Goal: Task Accomplishment & Management: Use online tool/utility

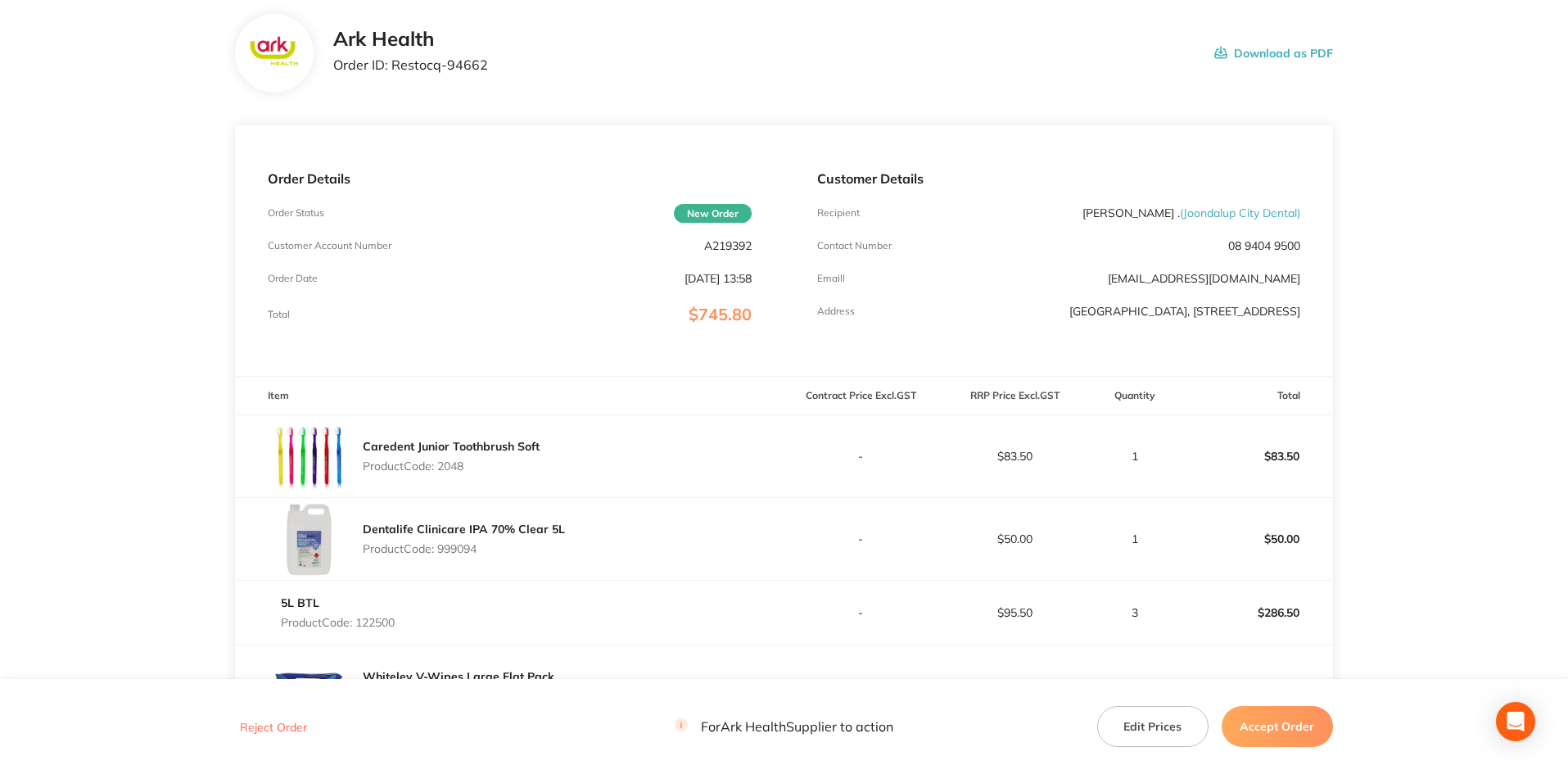
scroll to position [82, 0]
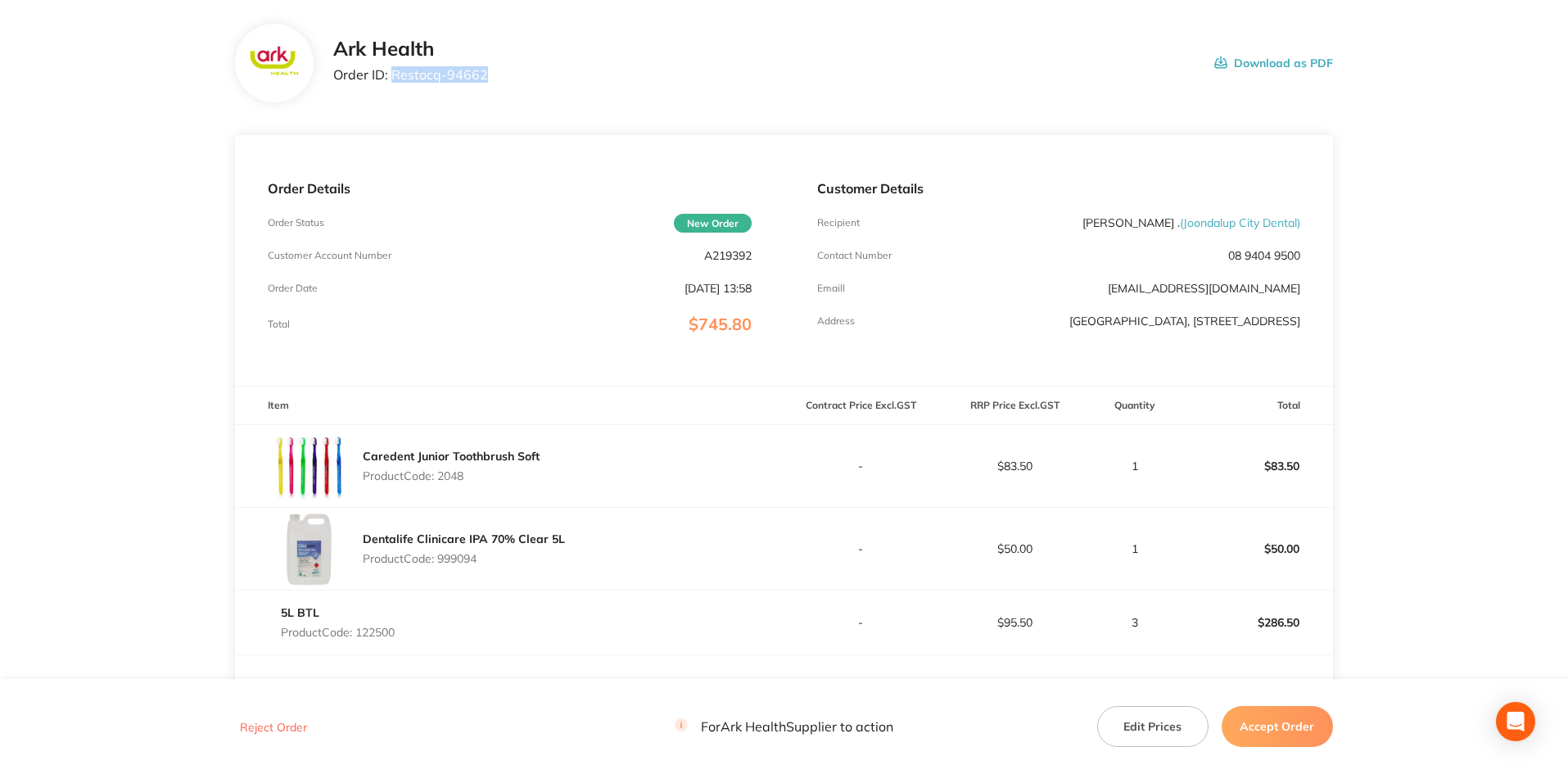
drag, startPoint x: 485, startPoint y: 71, endPoint x: 393, endPoint y: 79, distance: 92.3
click at [393, 79] on div "Ark Health Order ID: Restocq- 94662 Download as PDF" at bounding box center [832, 63] width 999 height 50
copy p "Restocq- 94662"
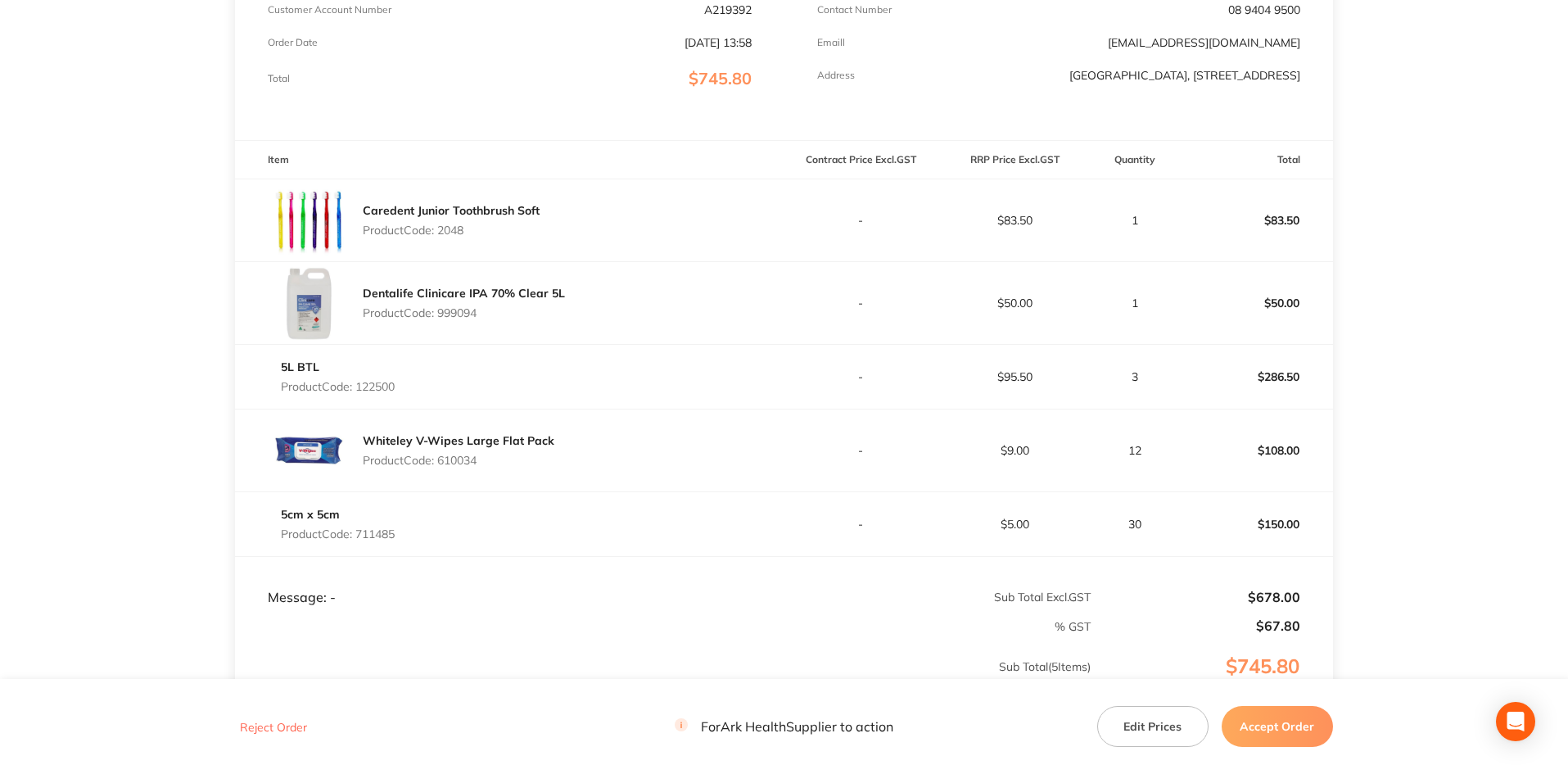
scroll to position [409, 0]
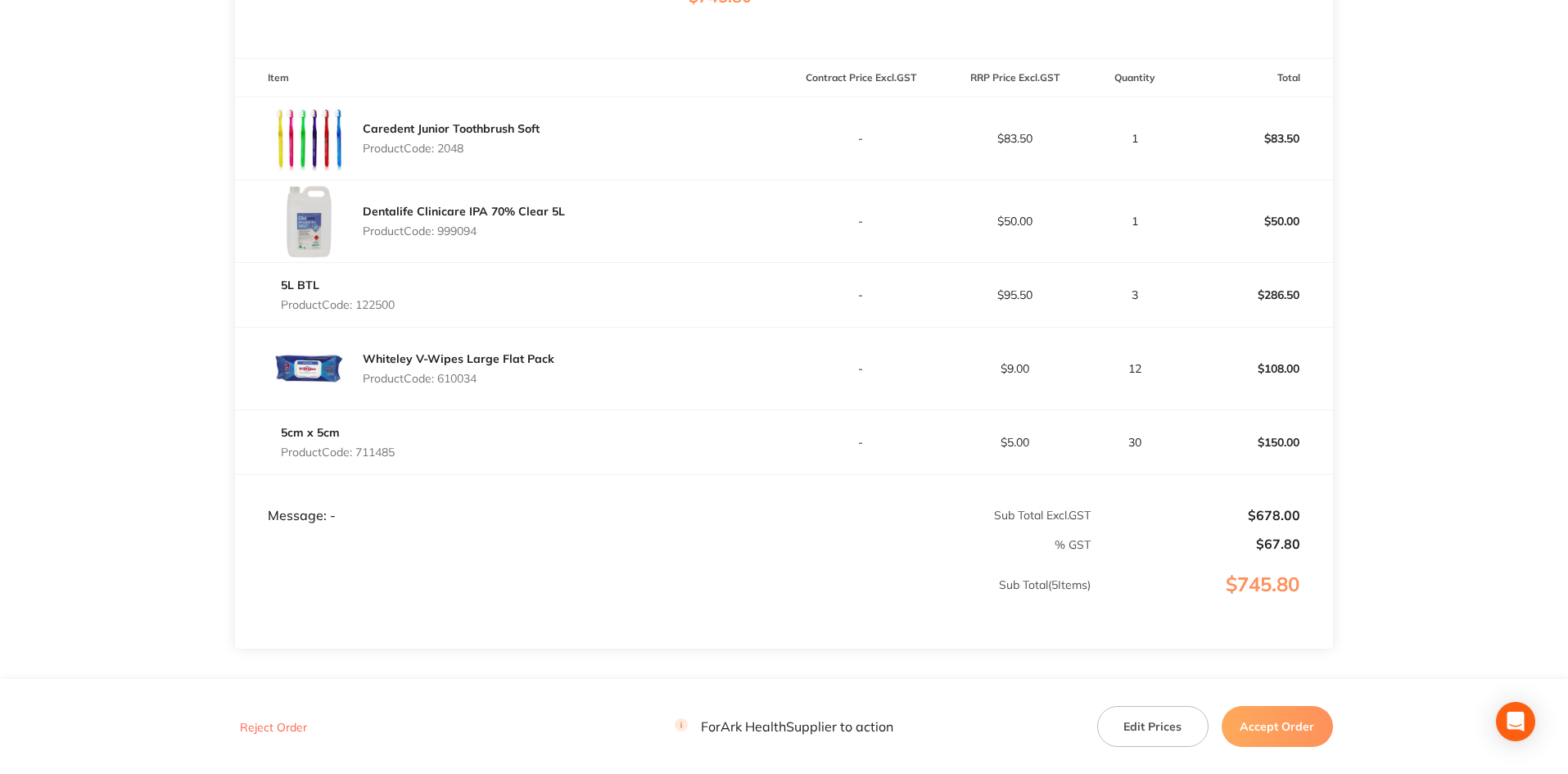
click at [1153, 726] on button "Edit Prices" at bounding box center [1152, 726] width 111 height 41
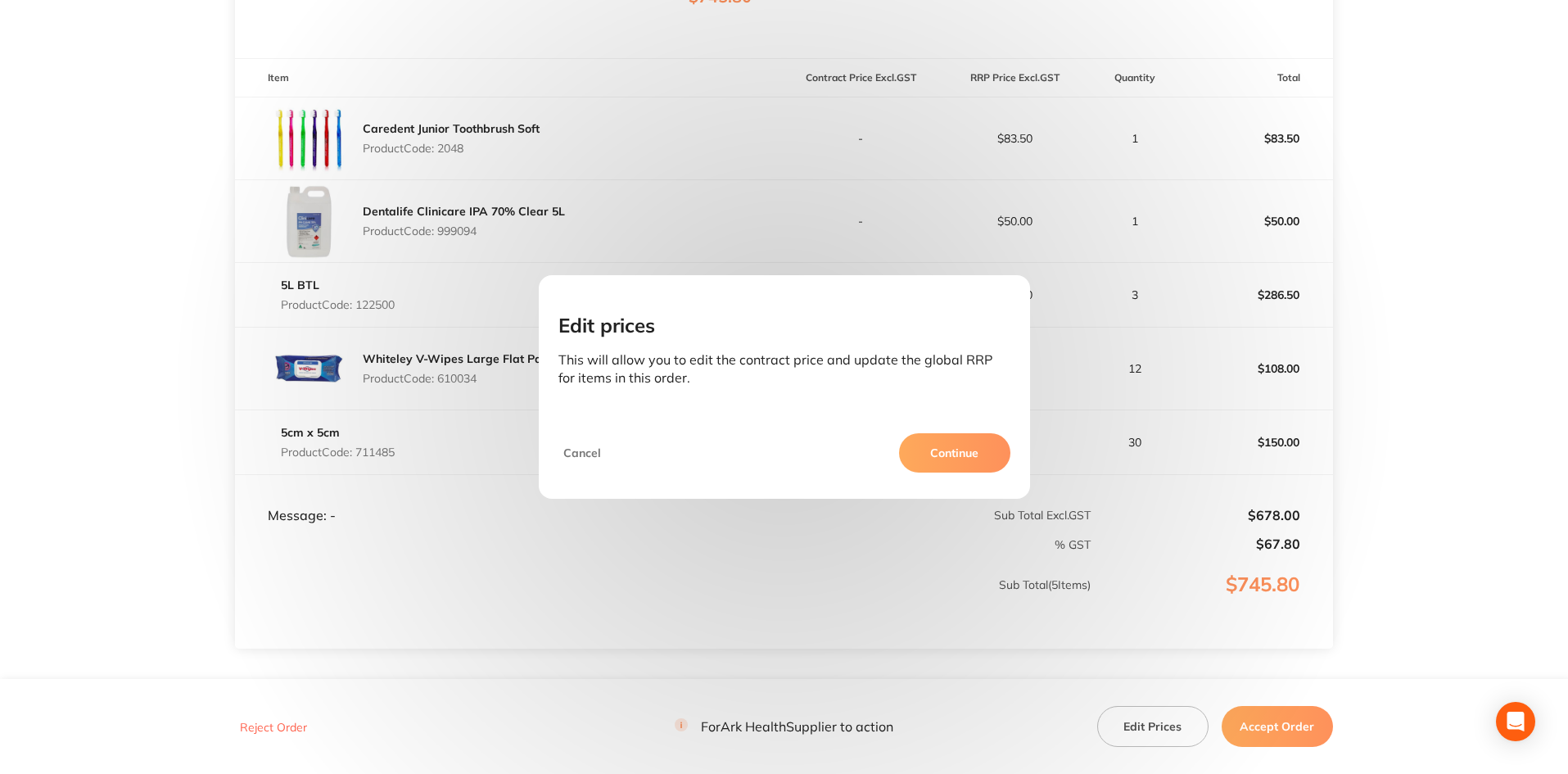
click at [579, 454] on button "Cancel" at bounding box center [582, 452] width 48 height 39
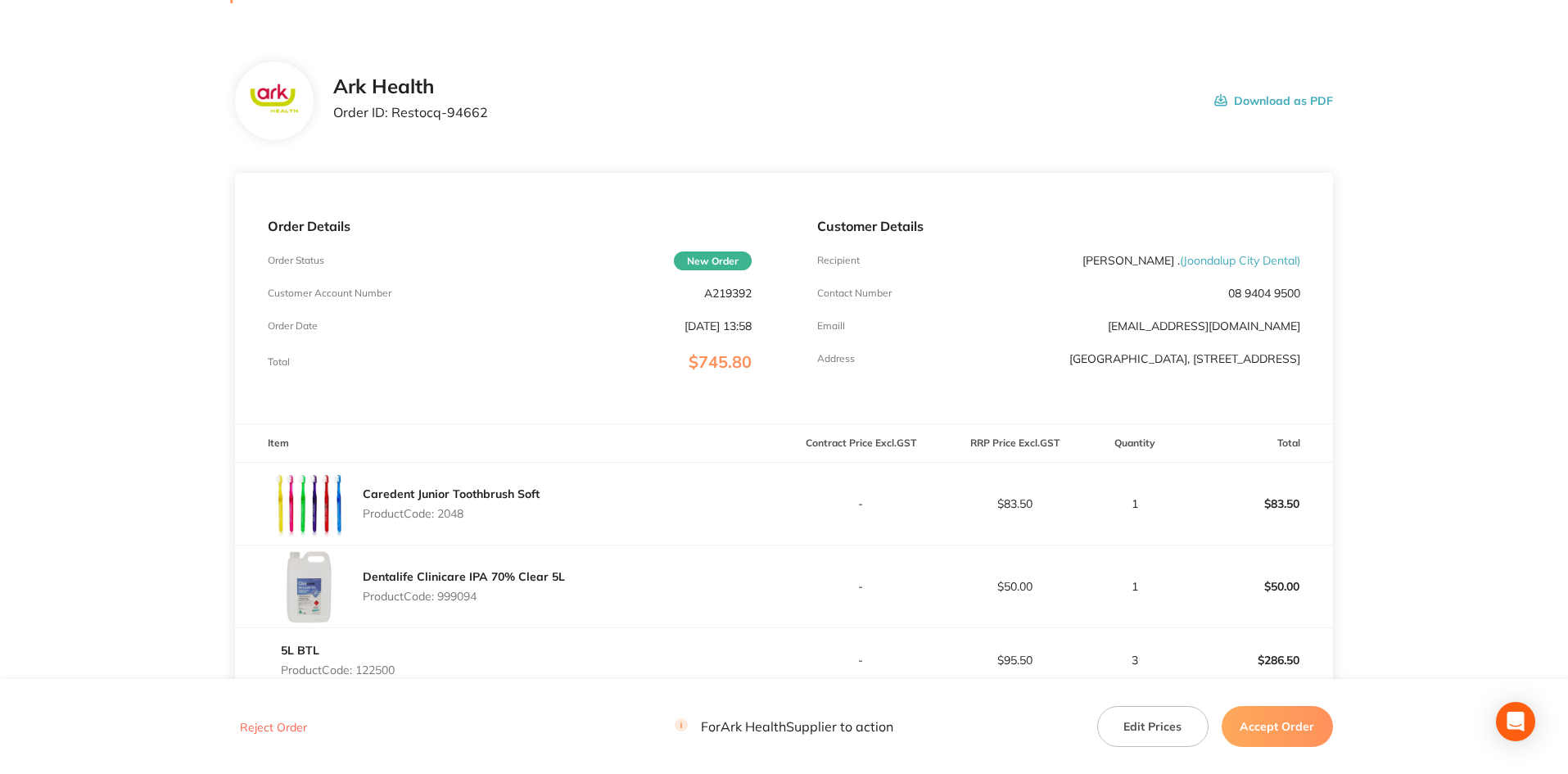
scroll to position [0, 0]
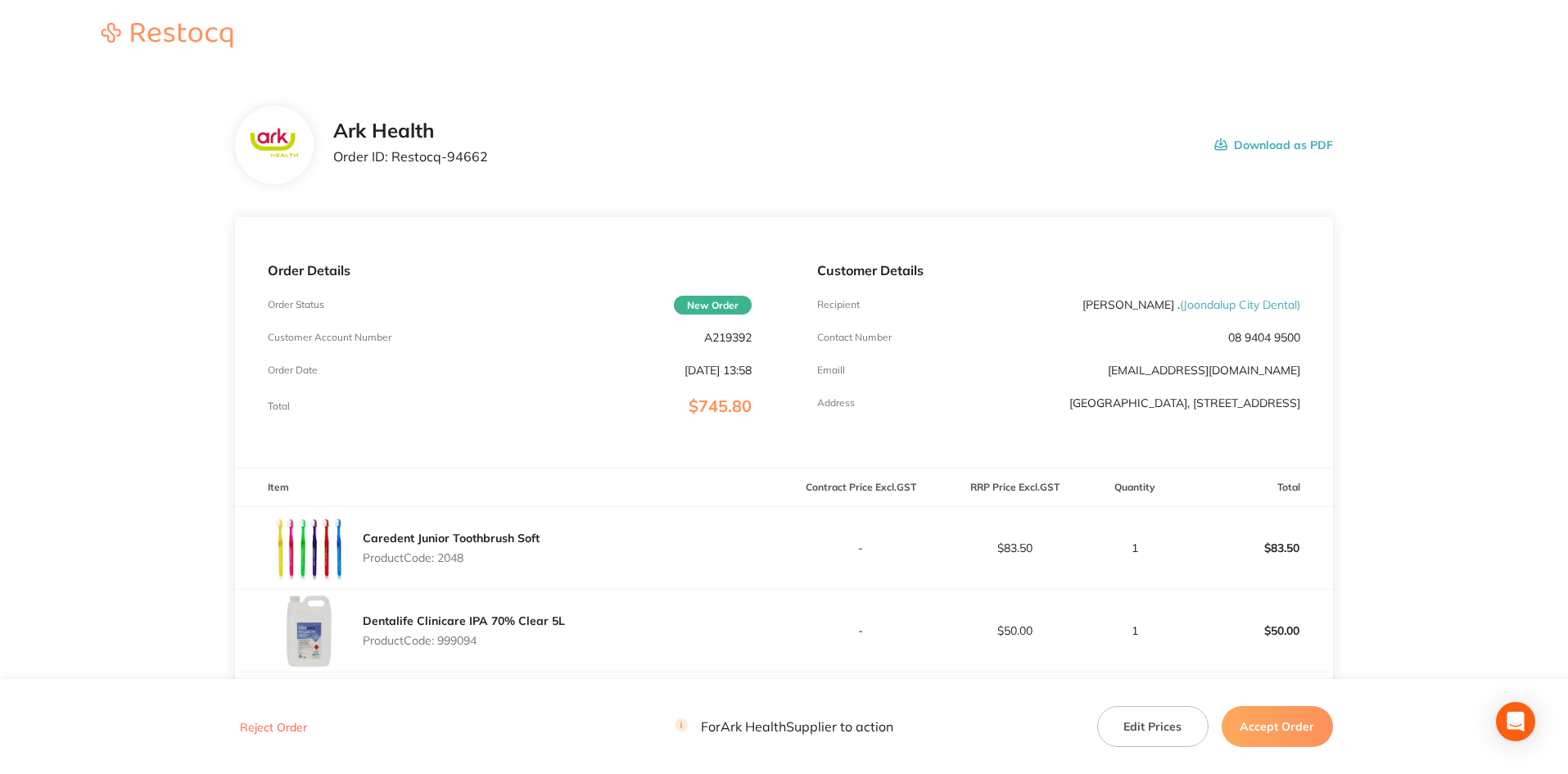
click at [1298, 727] on button "Accept Order" at bounding box center [1276, 726] width 111 height 41
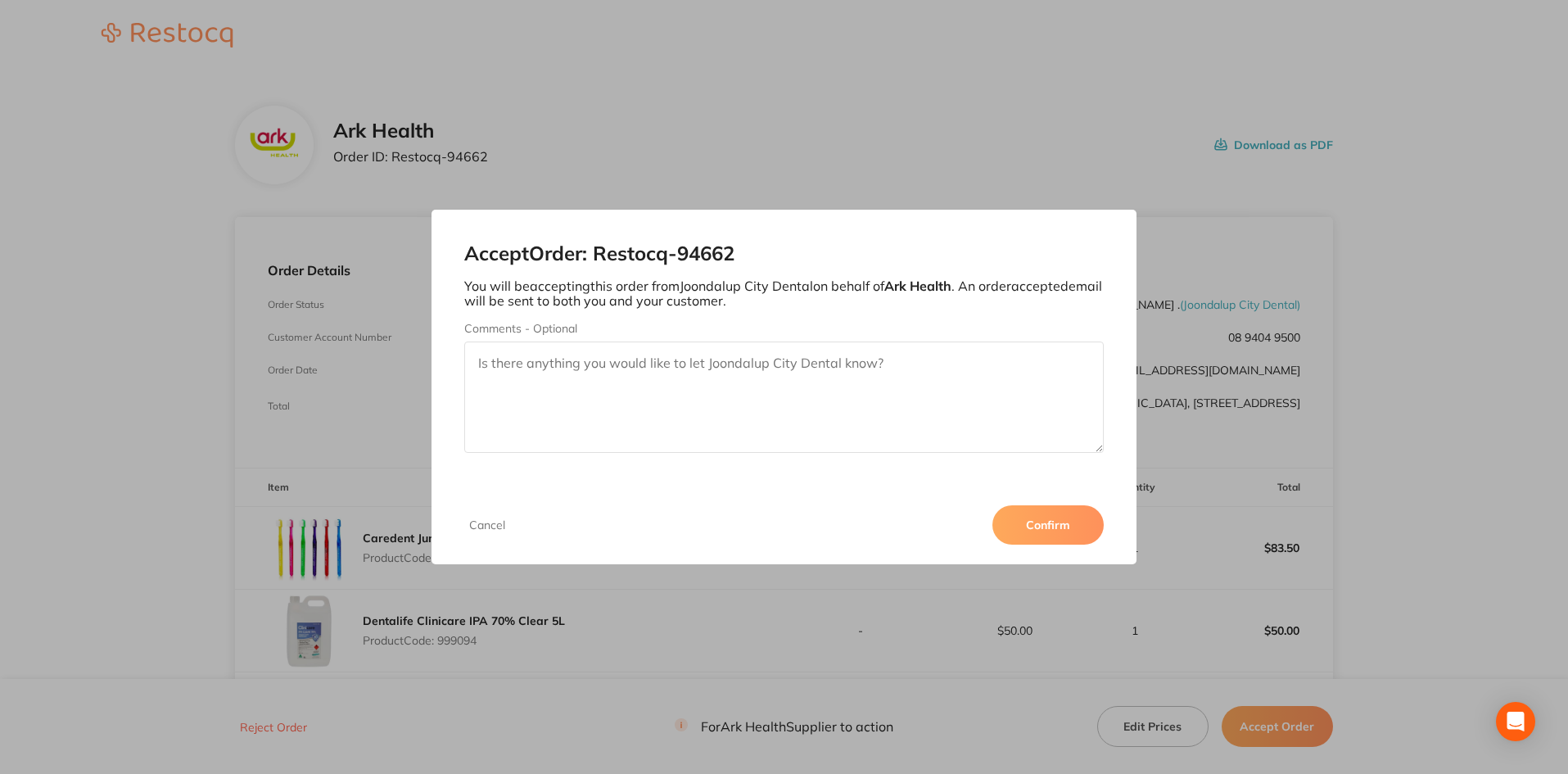
click at [593, 362] on textarea "Comments - Optional" at bounding box center [784, 397] width 640 height 111
paste textarea "Item 711485 has been discontinued"
type textarea "Item 711485 has been discontinued"
click at [1079, 537] on button "Confirm" at bounding box center [1047, 524] width 111 height 39
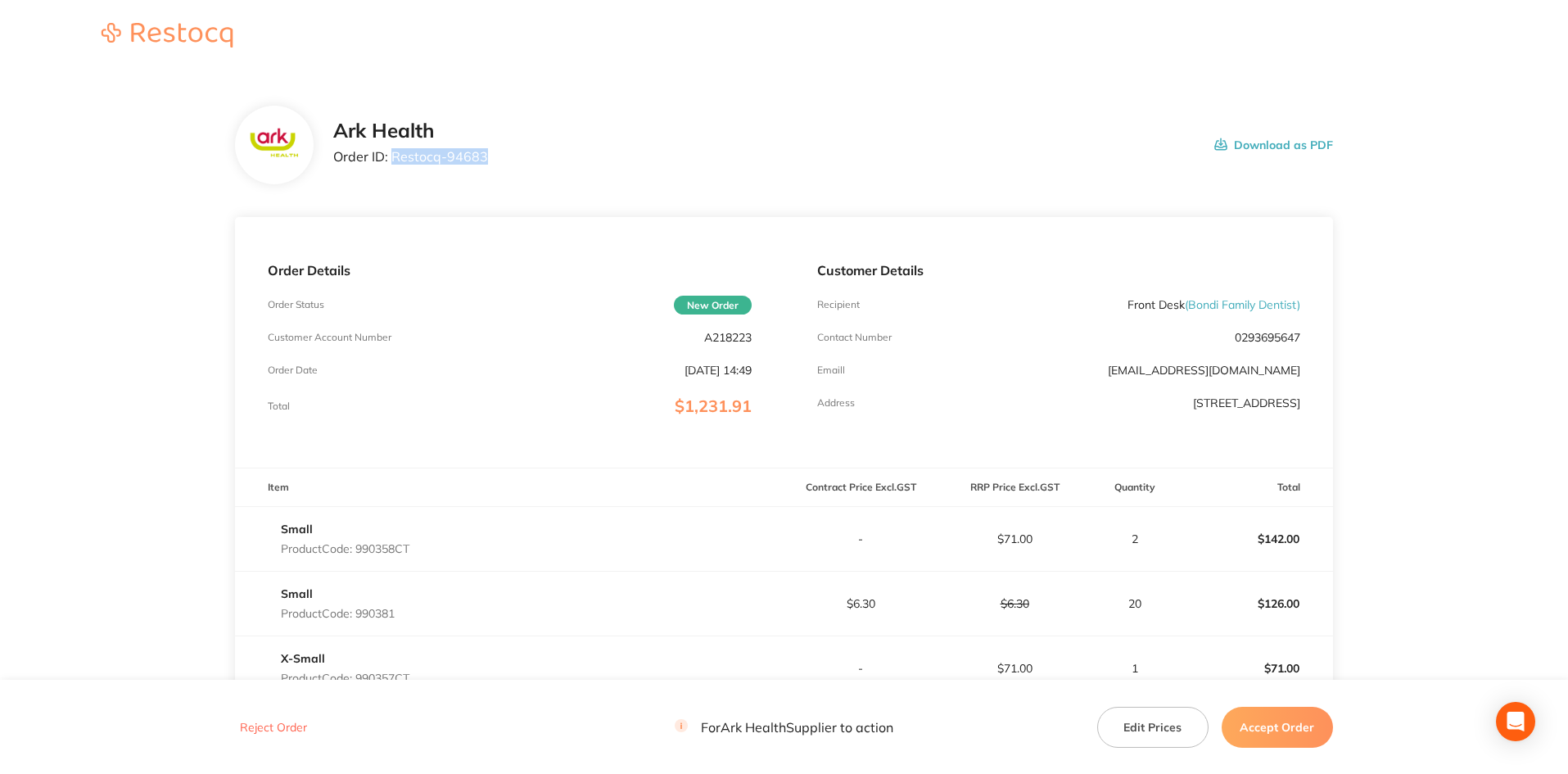
drag, startPoint x: 391, startPoint y: 151, endPoint x: 485, endPoint y: 157, distance: 94.2
click at [485, 157] on div "Ark Health Order ID: Restocq- 94683 Download as PDF" at bounding box center [832, 145] width 999 height 50
copy p "Restocq- 94683"
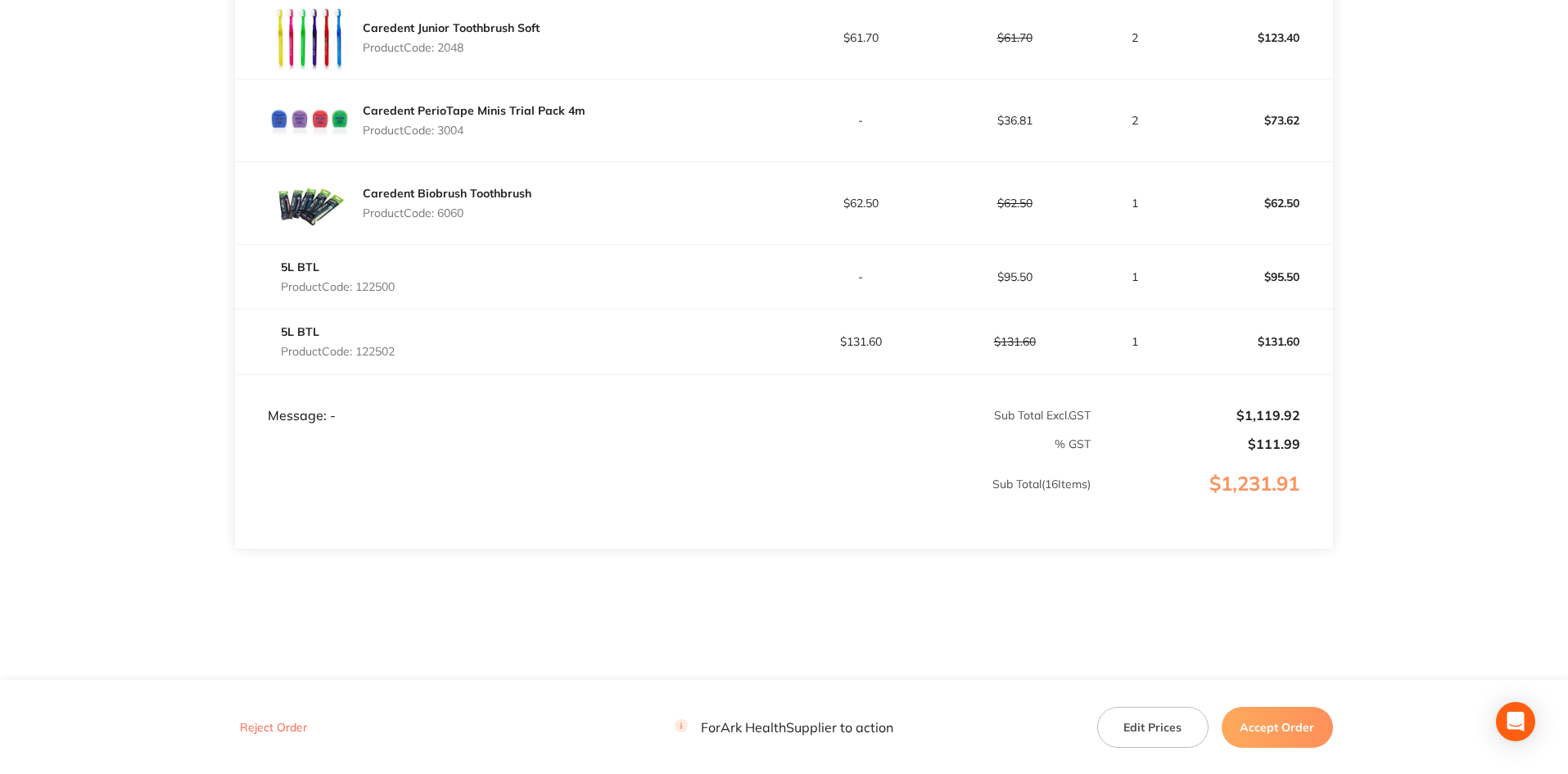
scroll to position [1186, 0]
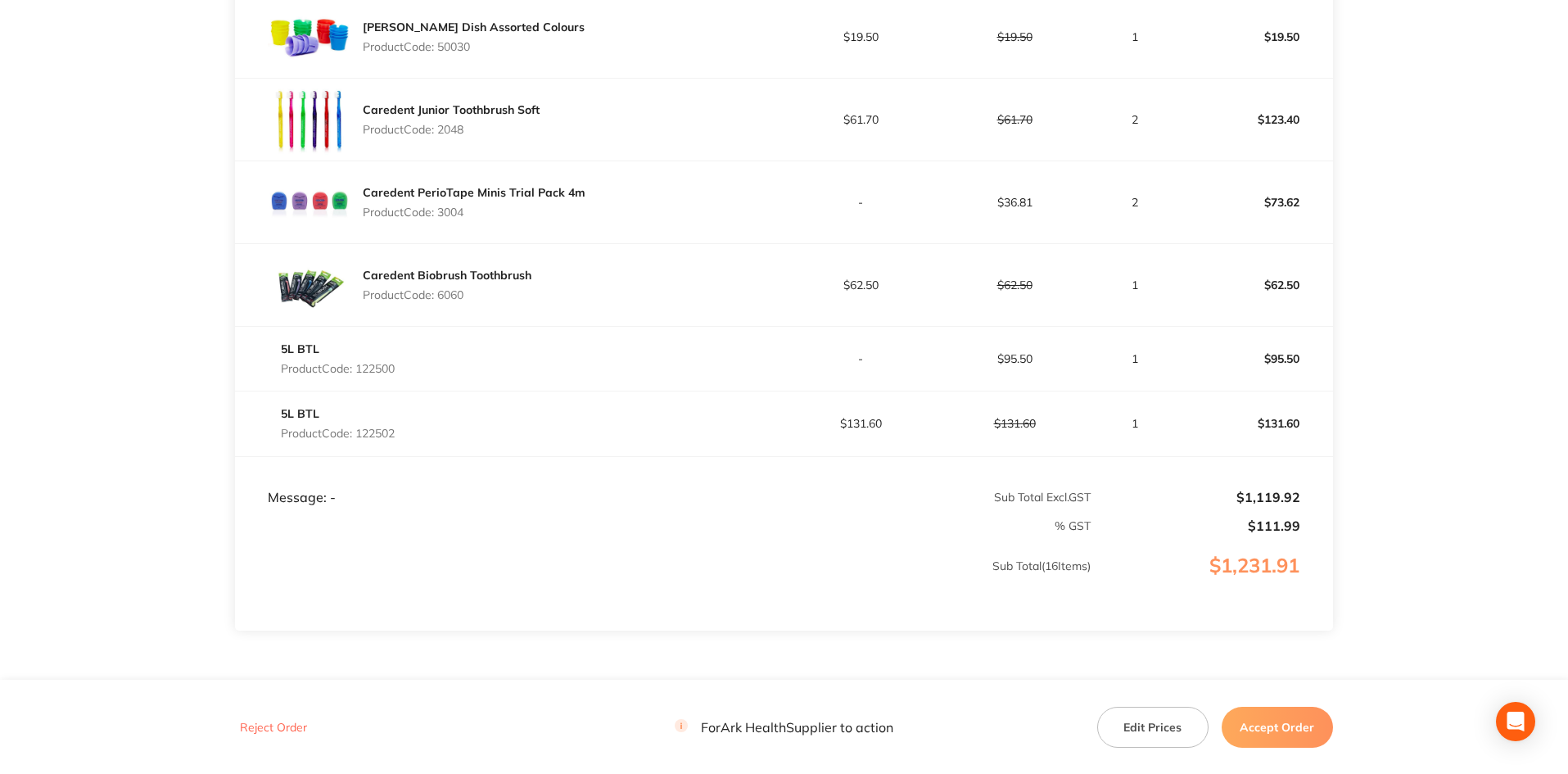
click at [1256, 722] on button "Accept Order" at bounding box center [1276, 726] width 111 height 41
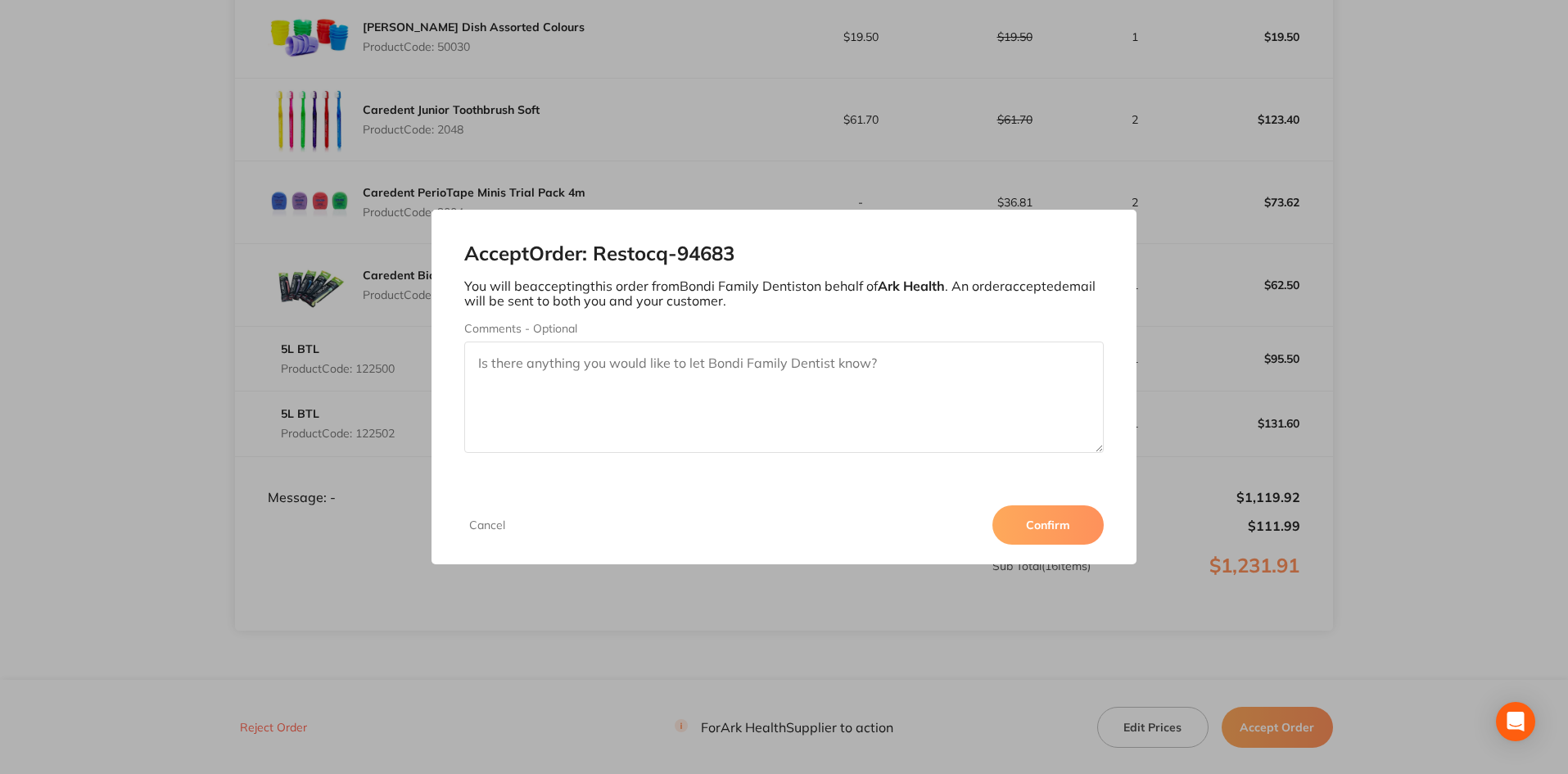
click at [1027, 515] on button "Confirm" at bounding box center [1047, 524] width 111 height 39
